Goal: Navigation & Orientation: Find specific page/section

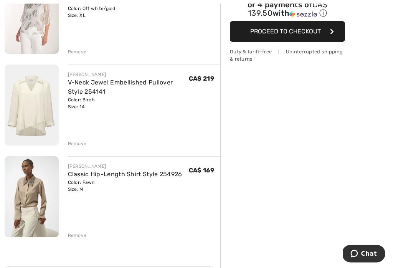
click at [85, 141] on div "Remove" at bounding box center [77, 144] width 19 height 7
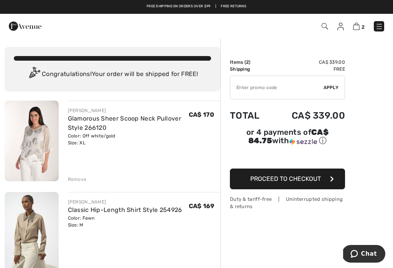
click at [379, 27] on img at bounding box center [380, 27] width 8 height 8
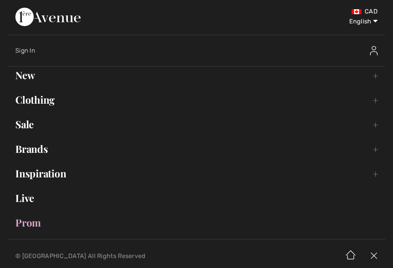
click at [41, 156] on link "Brands Open submenu" at bounding box center [197, 149] width 378 height 17
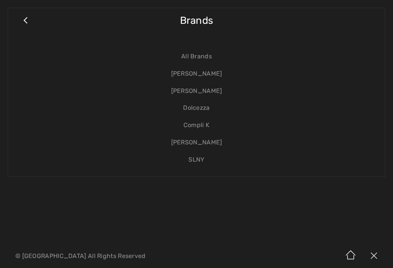
click at [218, 72] on link "[PERSON_NAME]" at bounding box center [197, 73] width 362 height 17
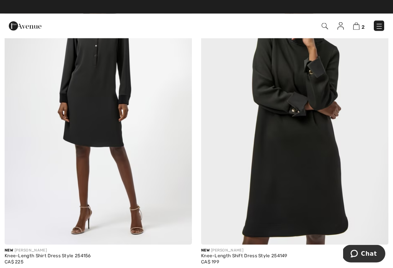
scroll to position [908, 0]
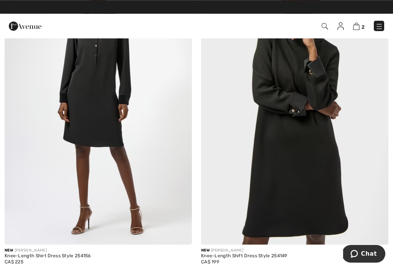
click at [380, 29] on img at bounding box center [380, 27] width 8 height 8
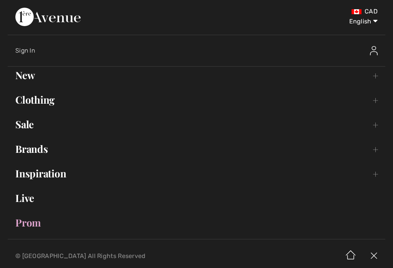
click at [46, 151] on link "Brands Open submenu" at bounding box center [197, 149] width 378 height 17
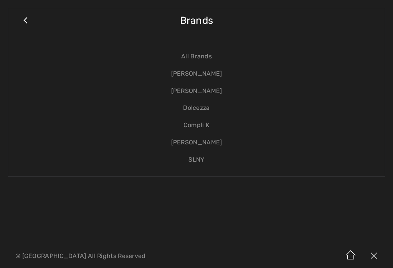
click at [210, 106] on link "Dolcezza" at bounding box center [197, 107] width 362 height 17
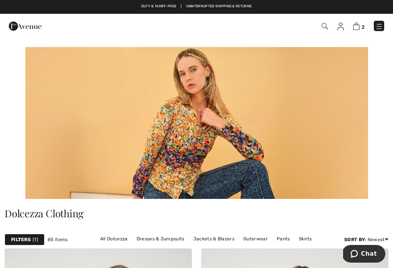
scroll to position [0, 0]
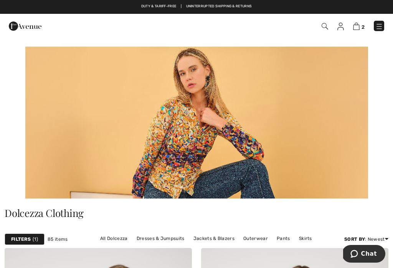
click at [381, 22] on div at bounding box center [196, 19] width 393 height 38
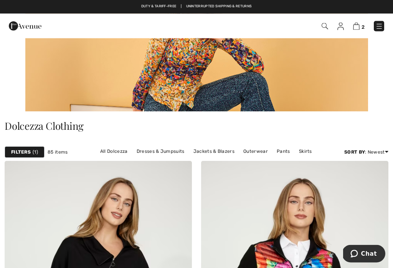
scroll to position [0, 0]
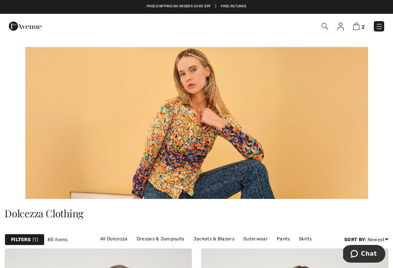
click at [376, 28] on img at bounding box center [380, 27] width 8 height 8
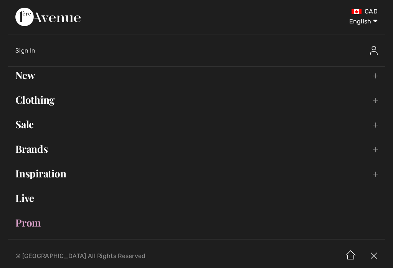
click at [47, 151] on link "Brands Open submenu" at bounding box center [197, 149] width 378 height 17
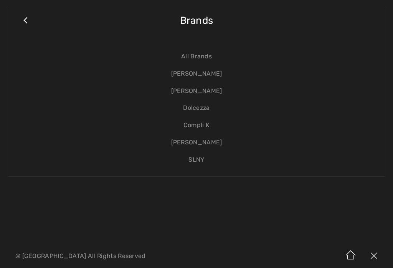
click at [208, 92] on link "[PERSON_NAME]" at bounding box center [197, 91] width 362 height 17
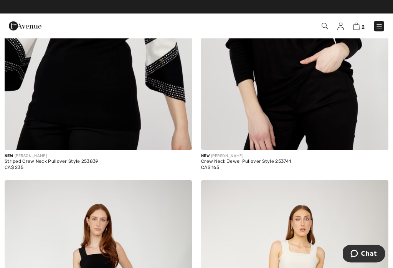
scroll to position [1013, 0]
